Goal: Transaction & Acquisition: Book appointment/travel/reservation

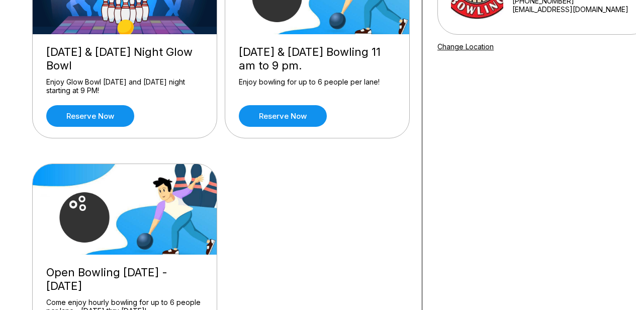
scroll to position [232, 0]
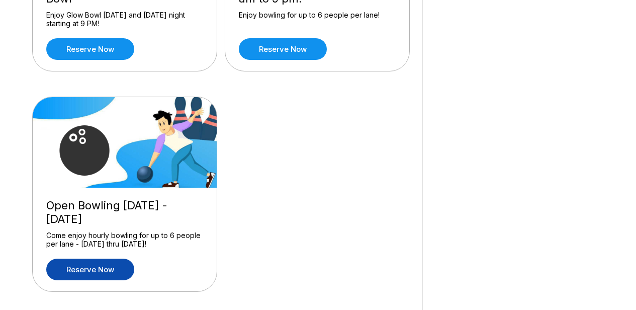
click at [113, 267] on link "Reserve now" at bounding box center [90, 269] width 88 height 22
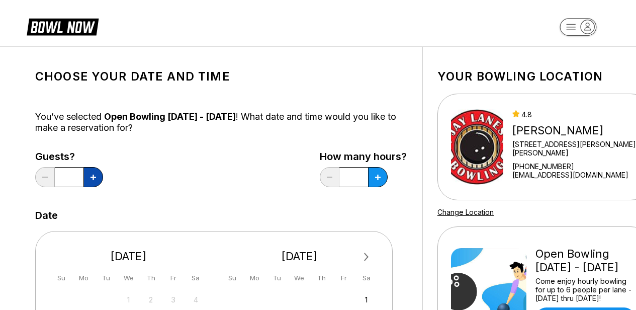
click at [88, 177] on button at bounding box center [93, 177] width 20 height 20
click at [47, 179] on button at bounding box center [45, 177] width 20 height 20
type input "*"
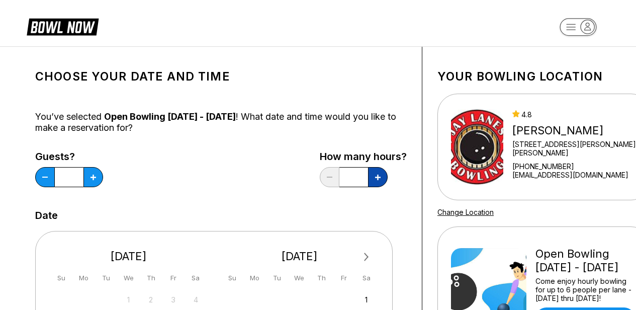
click at [374, 182] on button at bounding box center [378, 177] width 20 height 20
click at [374, 173] on button at bounding box center [378, 177] width 20 height 20
type input "*"
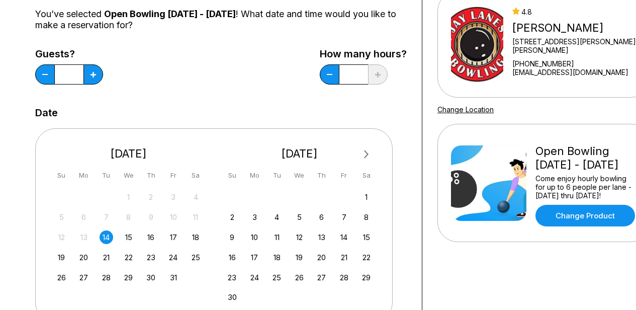
scroll to position [153, 0]
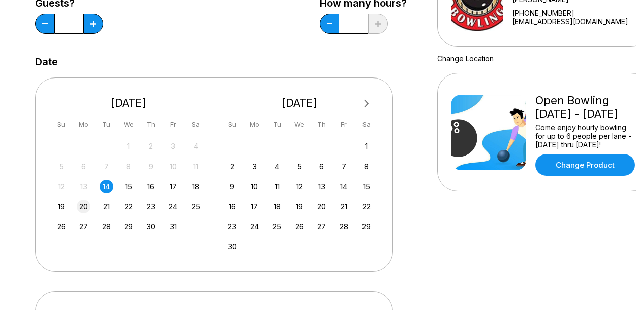
click at [87, 208] on div "20" at bounding box center [84, 207] width 14 height 14
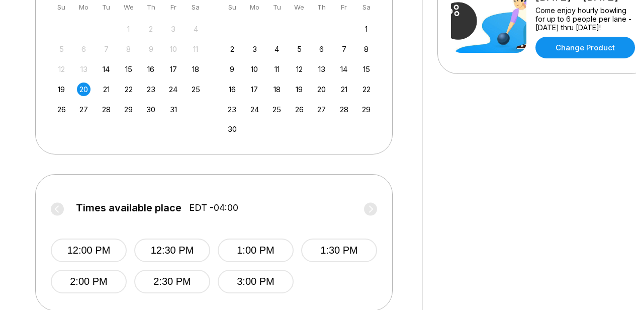
scroll to position [341, 0]
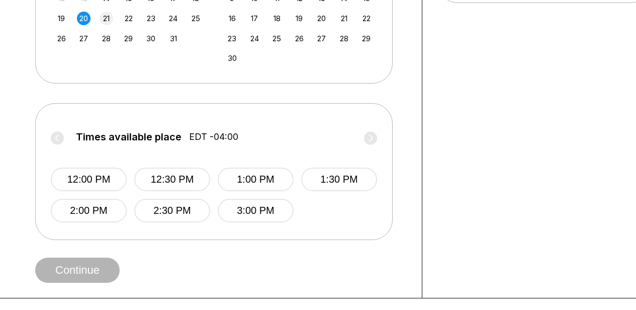
click at [109, 19] on div "21" at bounding box center [107, 19] width 14 height 14
click at [127, 21] on div "22" at bounding box center [129, 19] width 14 height 14
click at [85, 20] on div "20" at bounding box center [84, 19] width 14 height 14
click at [154, 20] on div "23" at bounding box center [151, 19] width 14 height 14
click at [173, 20] on div "24" at bounding box center [173, 19] width 14 height 14
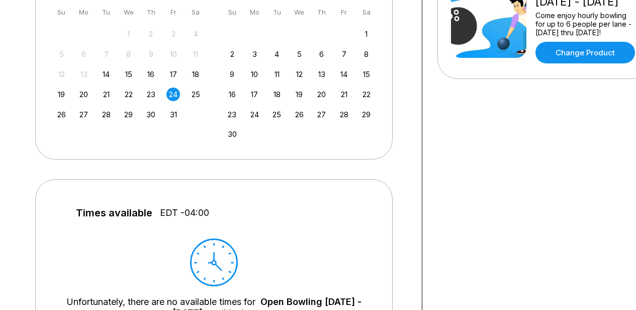
scroll to position [266, 0]
click at [84, 92] on div "20" at bounding box center [84, 94] width 14 height 14
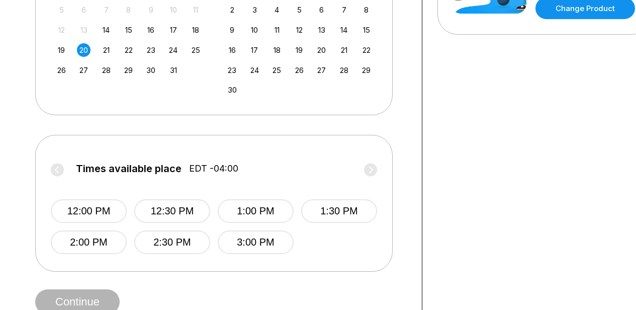
scroll to position [375, 0]
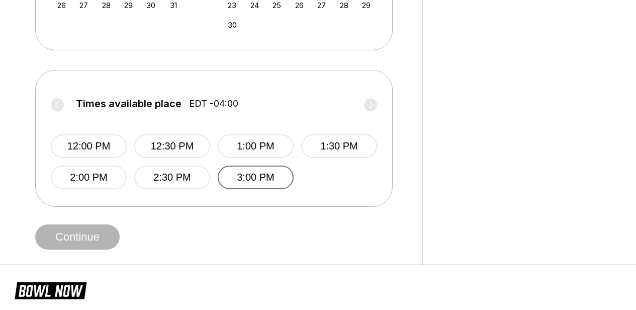
click at [237, 181] on button "3:00 PM" at bounding box center [256, 177] width 76 height 24
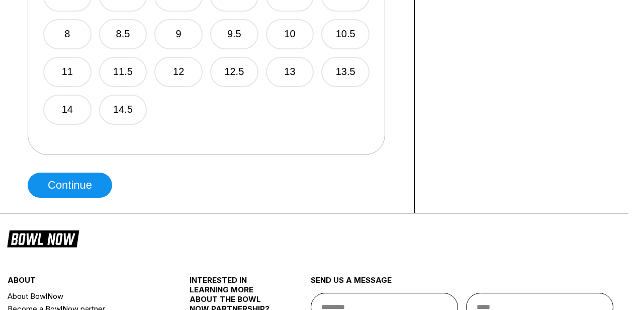
scroll to position [728, 8]
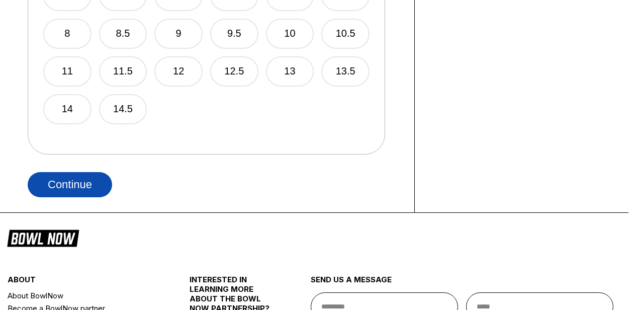
click at [59, 186] on button "Continue" at bounding box center [70, 184] width 84 height 25
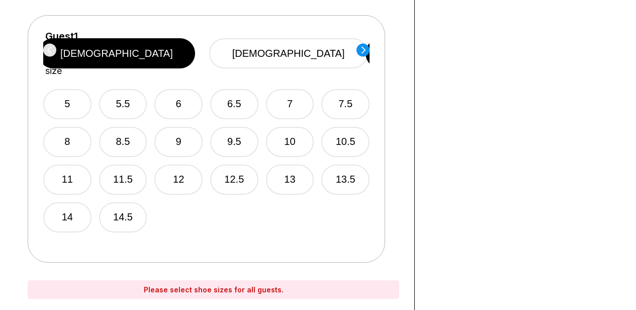
scroll to position [604, 8]
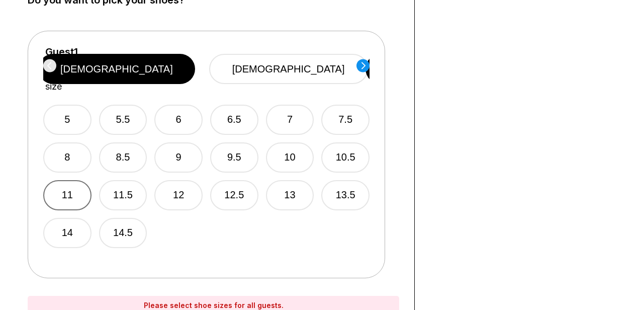
click at [64, 185] on button "11" at bounding box center [67, 195] width 48 height 30
click at [365, 69] on circle at bounding box center [363, 65] width 13 height 13
click at [78, 188] on button "11" at bounding box center [67, 195] width 48 height 30
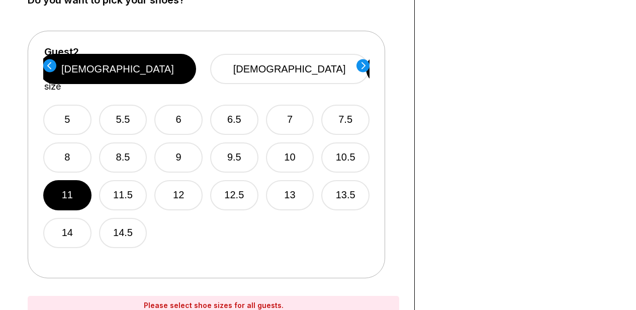
click at [362, 68] on icon at bounding box center [364, 65] width 4 height 7
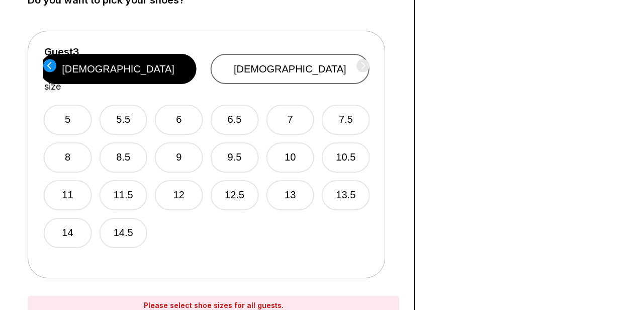
click at [301, 69] on button "[DEMOGRAPHIC_DATA]" at bounding box center [290, 69] width 159 height 30
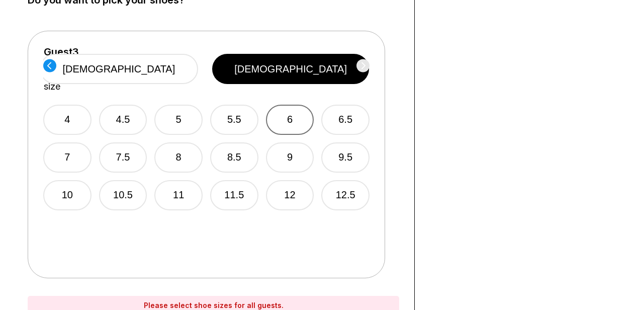
click at [295, 105] on button "6" at bounding box center [290, 120] width 48 height 30
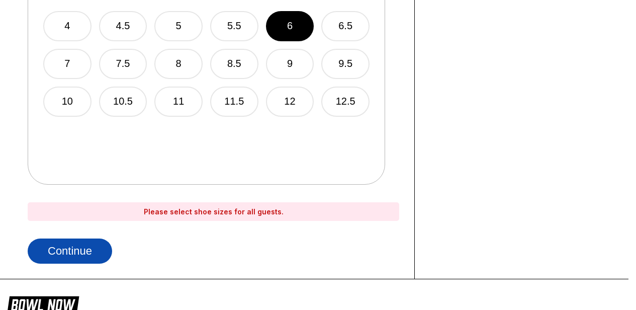
click at [74, 248] on button "Continue" at bounding box center [70, 250] width 84 height 25
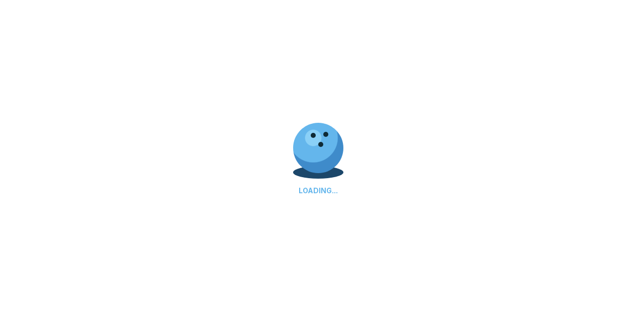
select select "**"
